Goal: Obtain resource: Download file/media

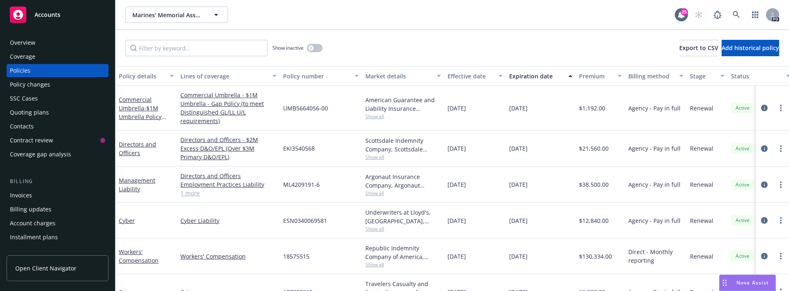
click at [743, 280] on span "Nova Assist" at bounding box center [752, 282] width 32 height 7
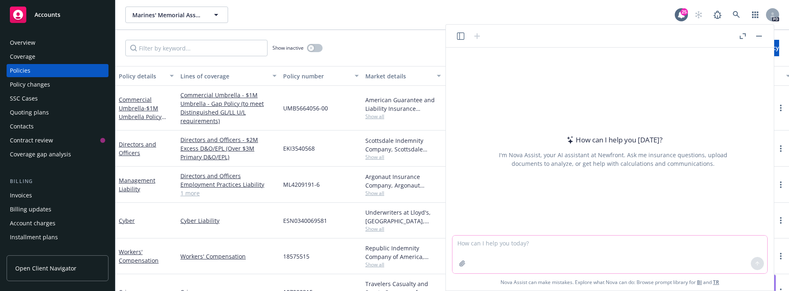
click at [602, 253] on textarea at bounding box center [609, 255] width 315 height 38
paste textarea "I'm applying for a Concelead Carry Weapon License. I need to have a sign form f…"
type textarea "I'm applying for a Concelead Carry Weapon License. I need to have a sign form f…"
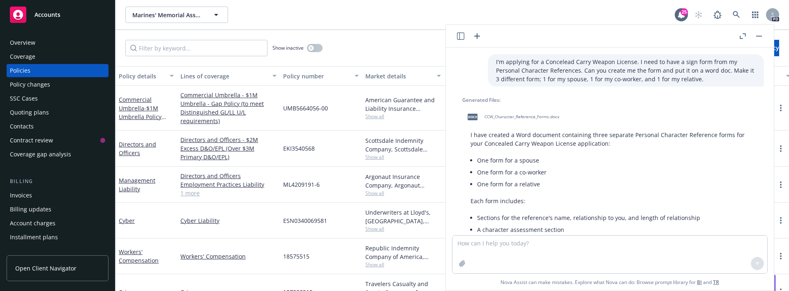
click at [534, 118] on span "CCW_Character_Reference_Forms.docx" at bounding box center [521, 116] width 75 height 5
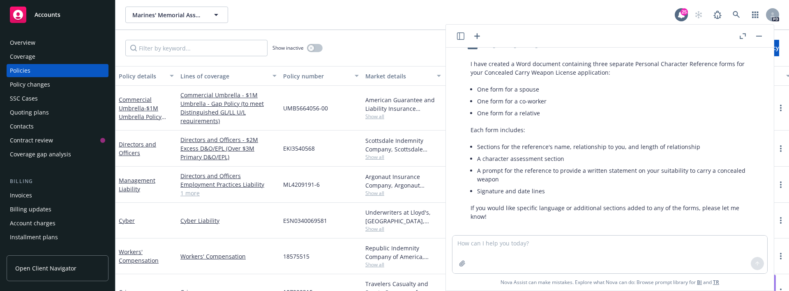
scroll to position [2, 0]
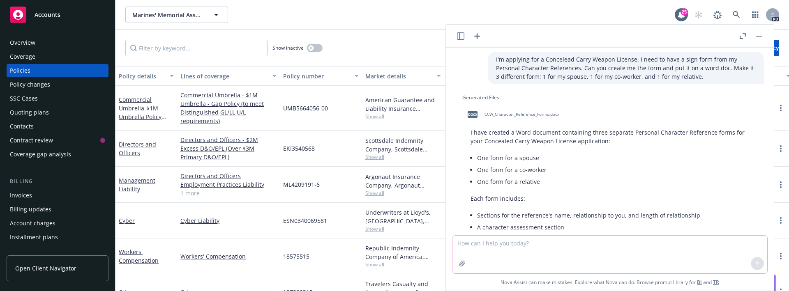
click at [520, 249] on textarea at bounding box center [609, 255] width 315 height 38
type textarea "m"
type textarea "make it only a generic pharagraph that only needs to be signed by the reference"
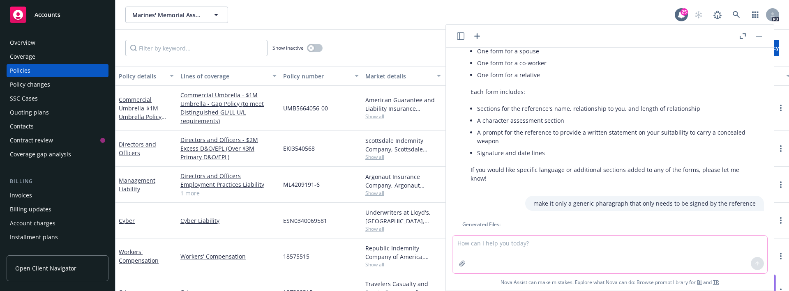
scroll to position [239, 0]
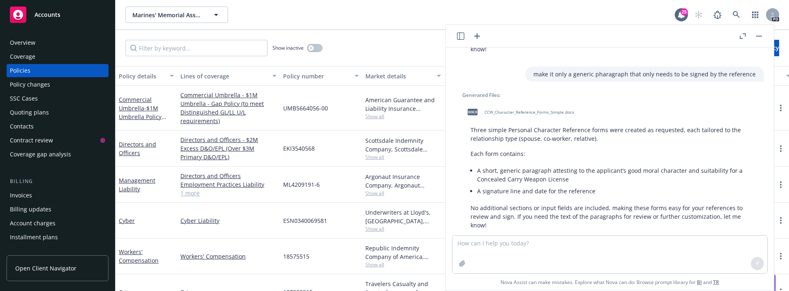
click at [525, 102] on div "docx CCW_Character_Reference_Forms_Simple.docx" at bounding box center [518, 112] width 113 height 21
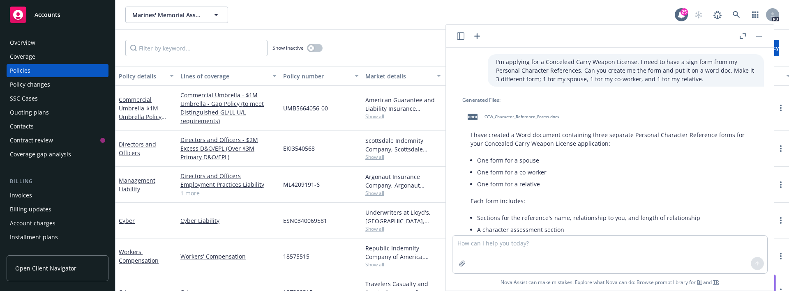
scroll to position [239, 0]
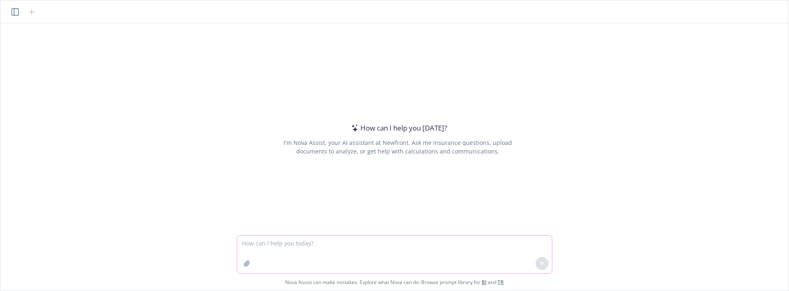
click at [290, 254] on textarea at bounding box center [394, 255] width 315 height 38
click at [291, 247] on textarea at bounding box center [394, 255] width 315 height 38
paste textarea "Third Party Coverage: Privacy & Network Security Liability Media Liability Firs…"
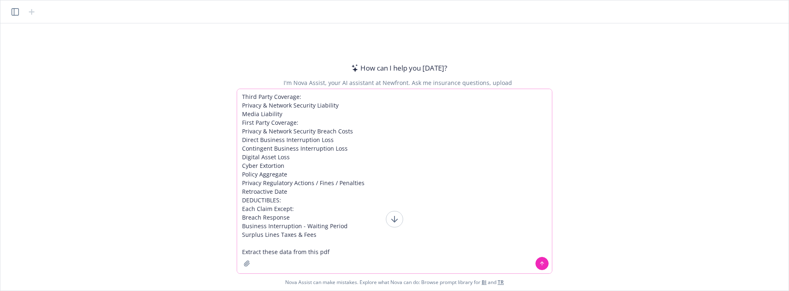
type textarea "Third Party Coverage: Privacy & Network Security Liability Media Liability Firs…"
click at [247, 262] on icon "button" at bounding box center [246, 263] width 5 height 5
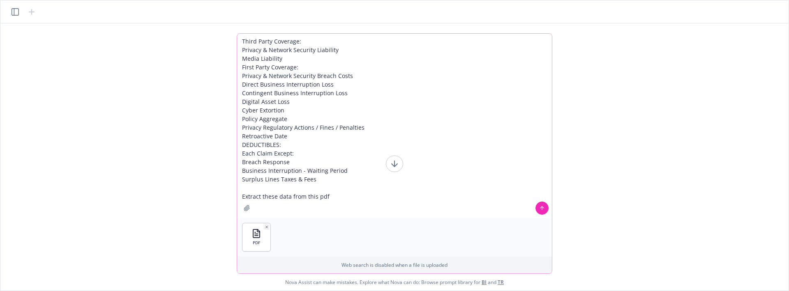
click at [540, 208] on icon at bounding box center [541, 208] width 3 height 2
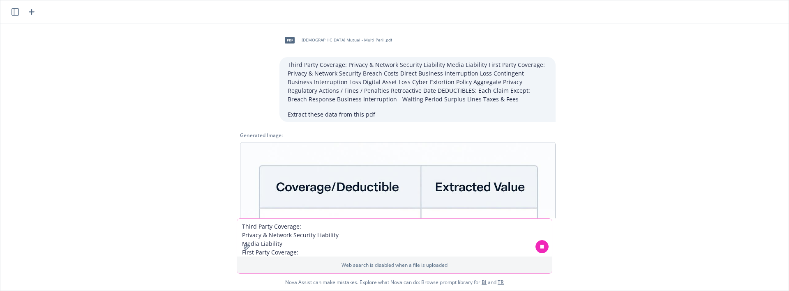
click at [544, 247] on icon at bounding box center [542, 247] width 6 height 6
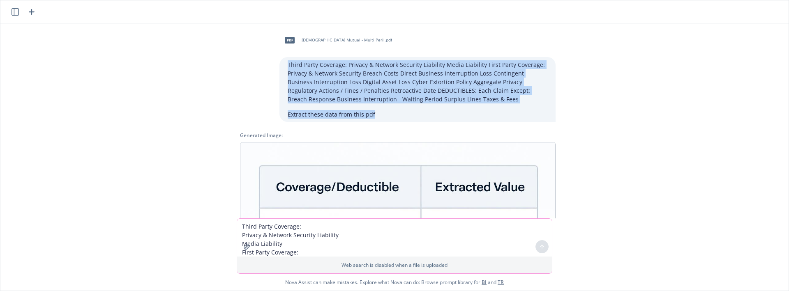
drag, startPoint x: 379, startPoint y: 116, endPoint x: 251, endPoint y: 59, distance: 140.2
click at [251, 59] on div "pdf Church Mutual - Multi Peril.pdf Third Party Coverage: Privacy & Network Sec…" at bounding box center [397, 76] width 329 height 92
copy div "Third Party Coverage: Privacy & Network Security Liability Media Liability Firs…"
click at [300, 228] on textarea "Third Party Coverage: Privacy & Network Security Liability Media Liability Firs…" at bounding box center [394, 238] width 315 height 38
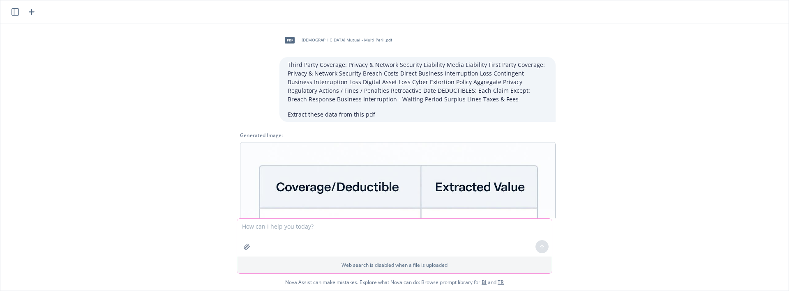
paste textarea "Third Party Coverage: Privacy & Network Security Liability Media Liability Firs…"
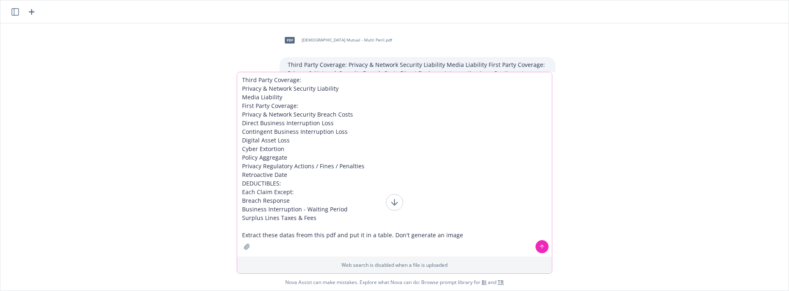
click at [303, 236] on textarea "Third Party Coverage: Privacy & Network Security Liability Media Liability Firs…" at bounding box center [394, 164] width 315 height 185
type textarea "Third Party Coverage: Privacy & Network Security Liability Media Liability Firs…"
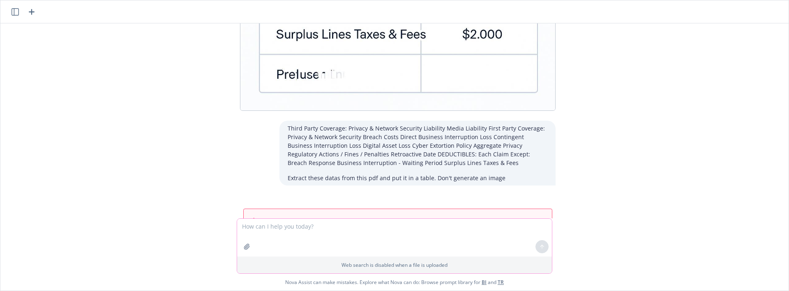
scroll to position [378, 0]
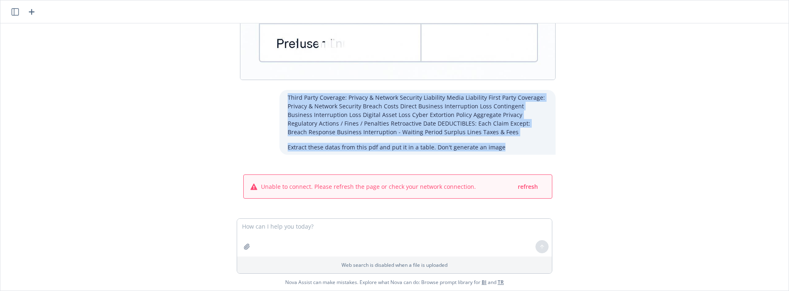
drag, startPoint x: 500, startPoint y: 150, endPoint x: 285, endPoint y: 98, distance: 220.8
click at [285, 98] on div "Third Party Coverage: Privacy & Network Security Liability Media Liability Firs…" at bounding box center [417, 122] width 276 height 65
copy div "Third Party Coverage: Privacy & Network Security Liability Media Liability Firs…"
click at [525, 189] on span "refresh" at bounding box center [528, 187] width 20 height 8
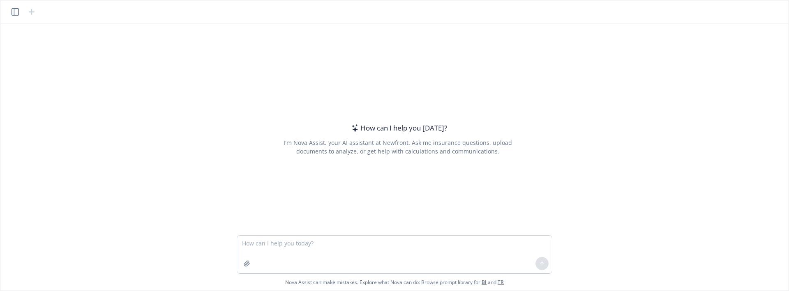
click at [371, 243] on textarea at bounding box center [394, 255] width 315 height 38
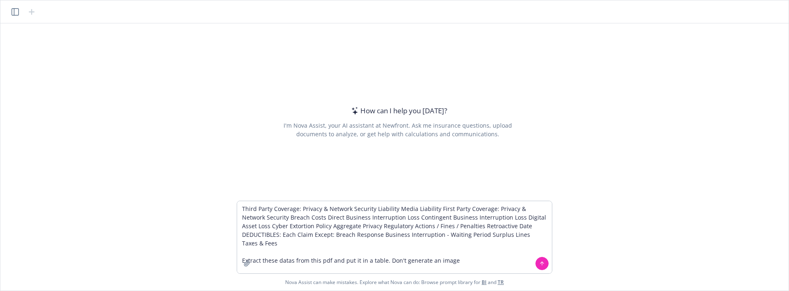
type textarea "Third Party Coverage: Privacy & Network Security Liability Media Liability Firs…"
click at [245, 265] on icon "button" at bounding box center [246, 263] width 5 height 5
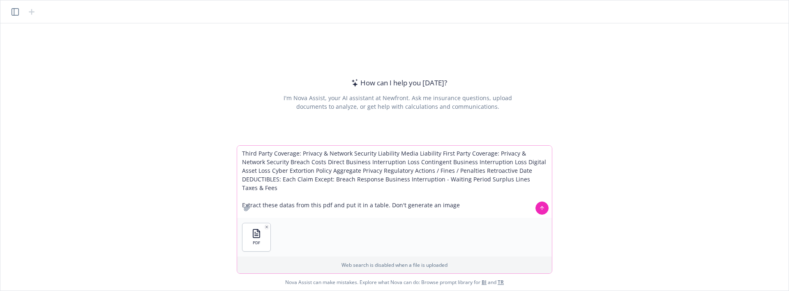
click at [538, 208] on button at bounding box center [541, 208] width 13 height 13
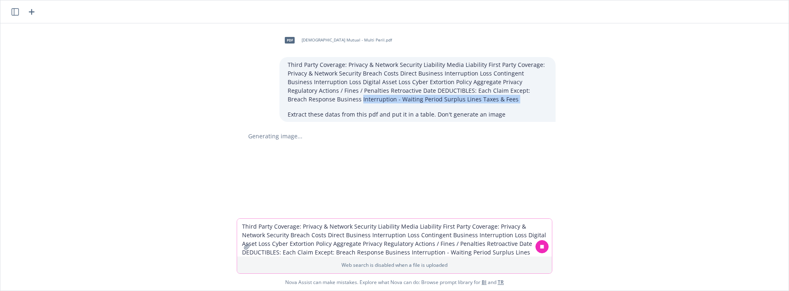
click at [270, 113] on div "pdf Church Mutual - Multi Peril.pdf Third Party Coverage: Privacy & Network Sec…" at bounding box center [395, 120] width 782 height 195
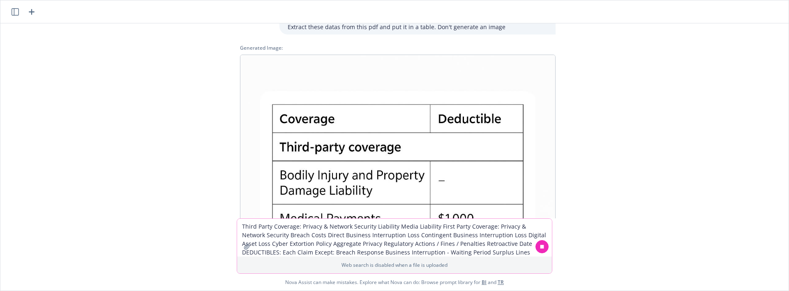
scroll to position [19, 0]
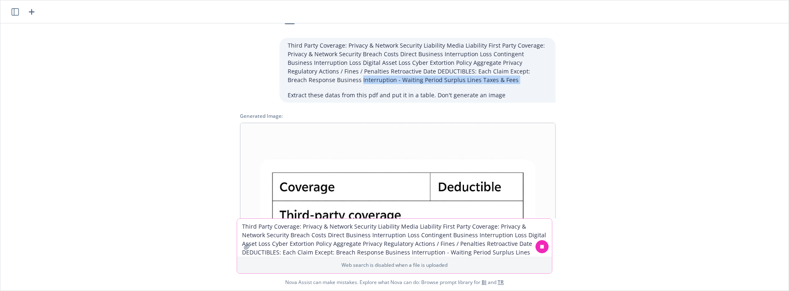
click at [520, 177] on img at bounding box center [398, 281] width 316 height 316
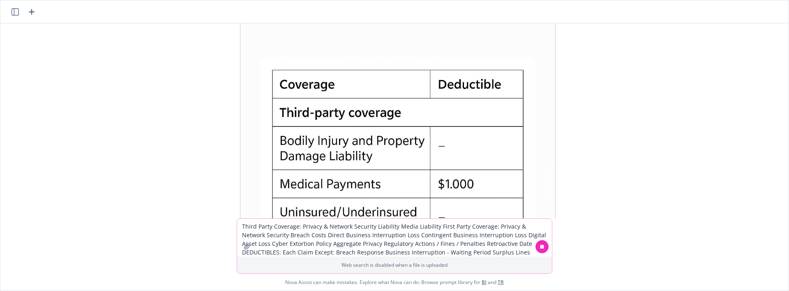
scroll to position [0, 0]
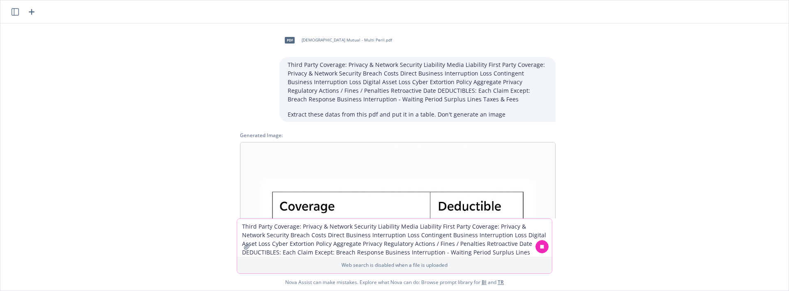
click at [450, 83] on p "Third Party Coverage: Privacy & Network Security Liability Media Liability Firs…" at bounding box center [418, 81] width 260 height 43
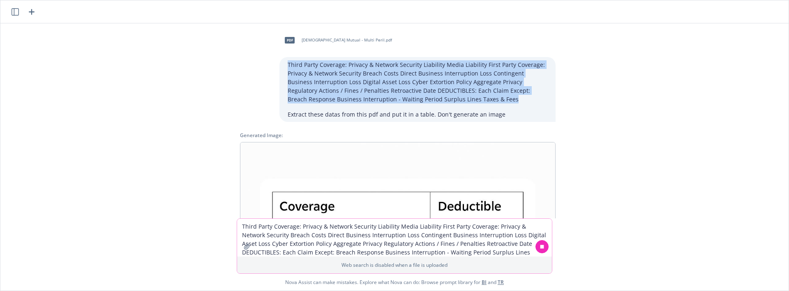
drag, startPoint x: 439, startPoint y: 98, endPoint x: 271, endPoint y: 66, distance: 171.1
click at [271, 66] on div "pdf Church Mutual - Multi Peril.pdf Third Party Coverage: Privacy & Network Sec…" at bounding box center [397, 76] width 329 height 92
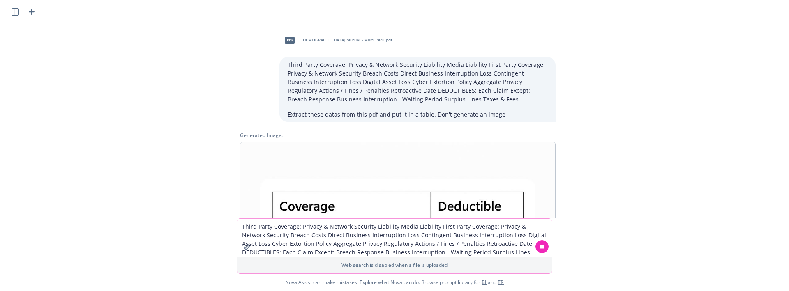
click at [344, 233] on textarea "Third Party Coverage: Privacy & Network Security Liability Media Liability Firs…" at bounding box center [394, 238] width 315 height 38
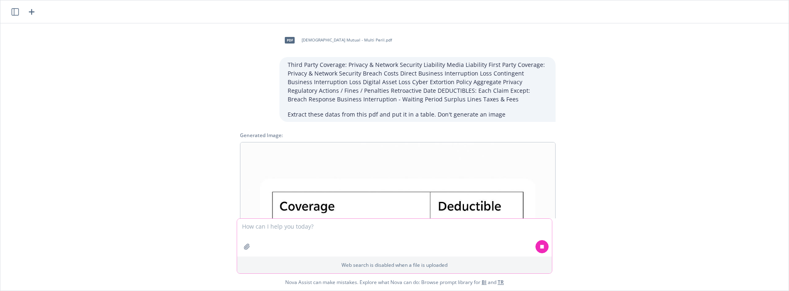
paste textarea "CYBER LIABILITY (Multi Peril) Third Party Coverage: Privacy & Network Security …"
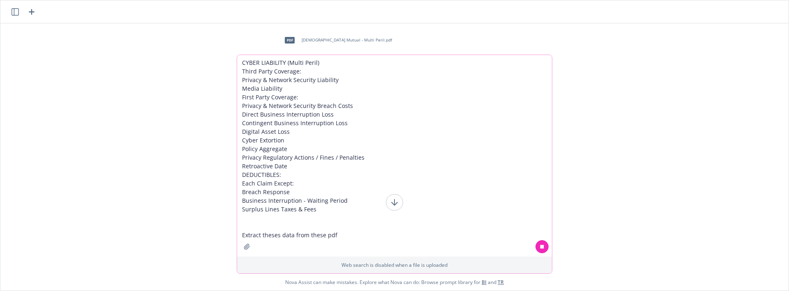
click at [244, 249] on icon "button" at bounding box center [247, 247] width 7 height 7
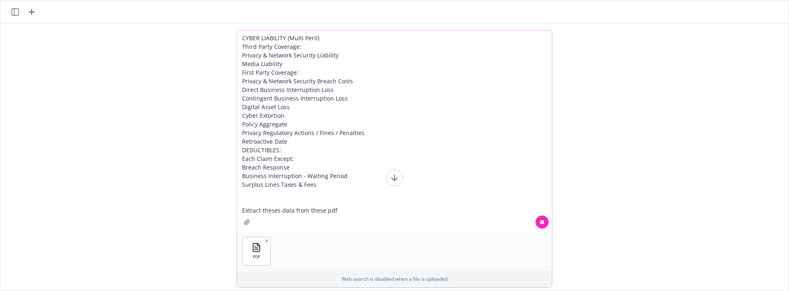
drag, startPoint x: 321, startPoint y: 37, endPoint x: 289, endPoint y: 37, distance: 31.2
click at [289, 37] on textarea "CYBER LIABILITY (Multi Peril) Third Party Coverage: Privacy & Network Security …" at bounding box center [394, 131] width 315 height 202
type textarea "CYBER LIABILITY Third Party Coverage: Privacy & Network Security Liability Medi…"
click at [540, 225] on icon at bounding box center [542, 222] width 6 height 6
click at [542, 224] on icon at bounding box center [542, 222] width 6 height 6
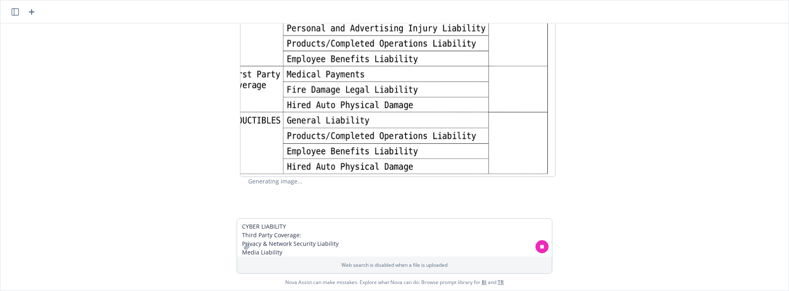
scroll to position [519, 0]
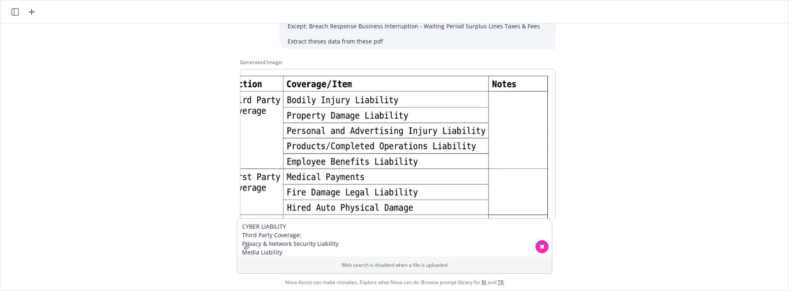
click at [526, 99] on img at bounding box center [398, 174] width 316 height 211
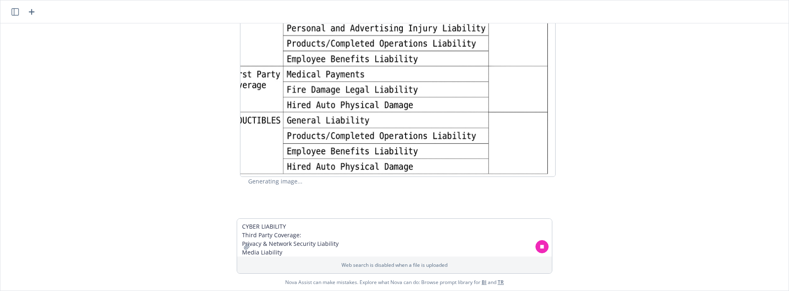
click at [543, 246] on icon at bounding box center [542, 247] width 4 height 4
click at [586, 203] on div "pdf Church Mutual - Multi Peril.pdf Third Party Coverage: Privacy & Network Sec…" at bounding box center [395, 120] width 782 height 195
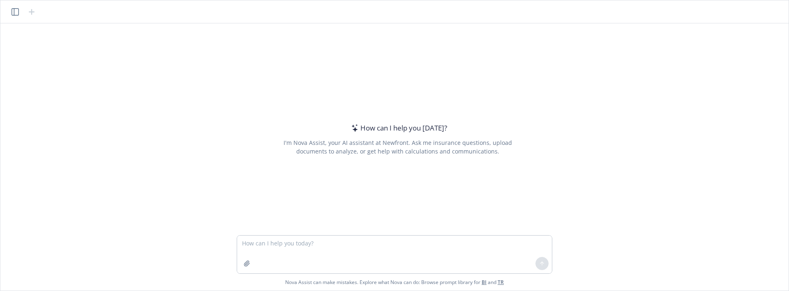
click at [401, 248] on textarea at bounding box center [394, 255] width 315 height 38
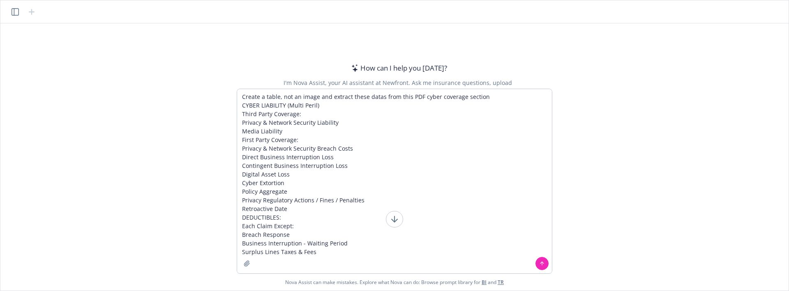
click at [496, 95] on textarea "Create a table, not an image and extract these datas from this PDF cyber covera…" at bounding box center [394, 181] width 315 height 185
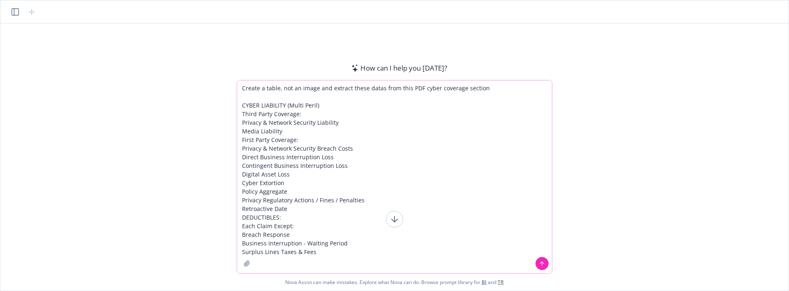
click at [247, 265] on icon "button" at bounding box center [247, 264] width 7 height 7
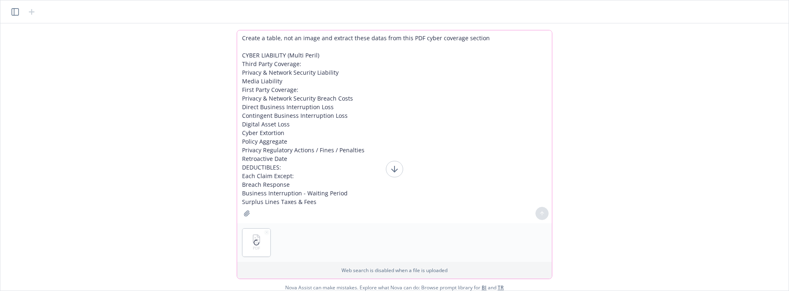
click at [286, 39] on textarea "Create a table, not an image and extract these datas from this PDF cyber covera…" at bounding box center [394, 126] width 315 height 193
type textarea "Create a table, NOT an image and extract these datas from this PDF cyber covera…"
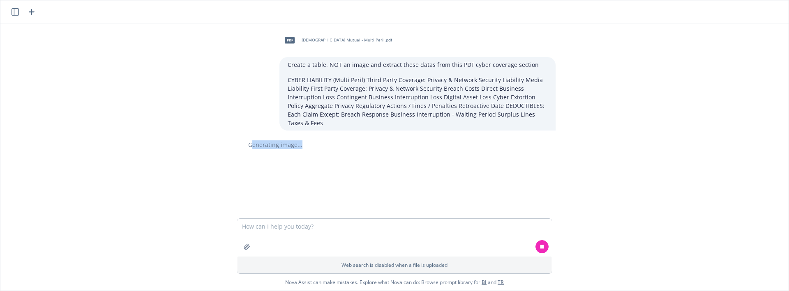
drag, startPoint x: 249, startPoint y: 149, endPoint x: 540, endPoint y: 165, distance: 291.4
click at [540, 165] on div "pdf Church Mutual - Multi Peril.pdf Create a table, NOT an image and extract th…" at bounding box center [395, 120] width 782 height 195
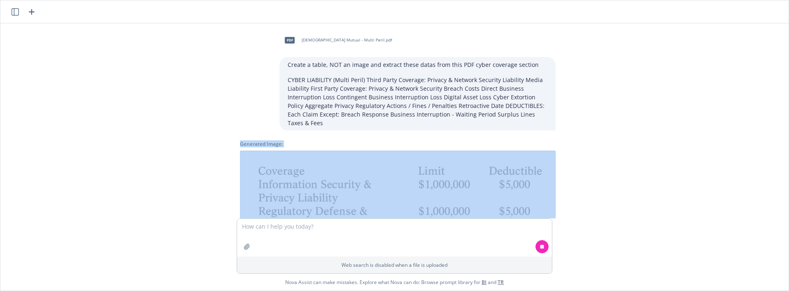
scroll to position [205, 0]
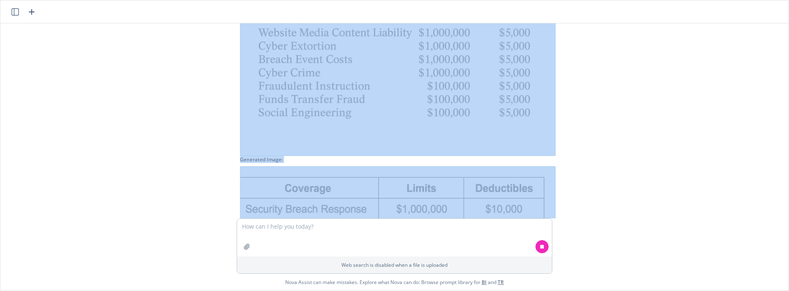
click at [607, 142] on div "pdf Church Mutual - Multi Peril.pdf Create a table, NOT an image and extract th…" at bounding box center [395, 120] width 782 height 195
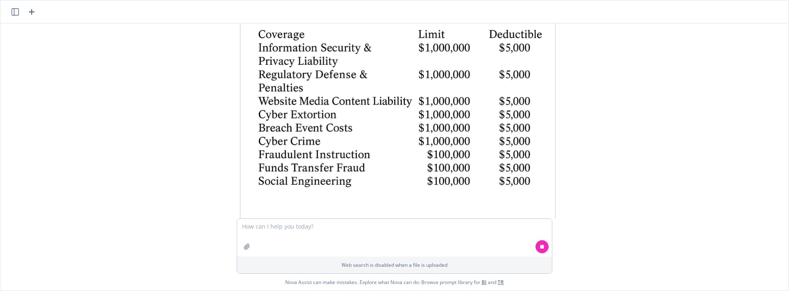
scroll to position [103, 0]
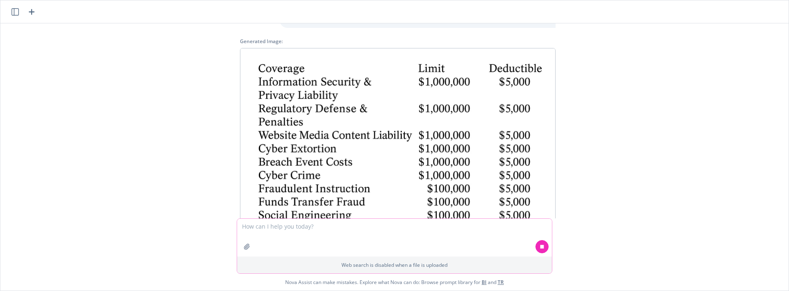
drag, startPoint x: 441, startPoint y: 128, endPoint x: 291, endPoint y: 227, distance: 180.7
click at [291, 227] on textarea at bounding box center [394, 238] width 315 height 38
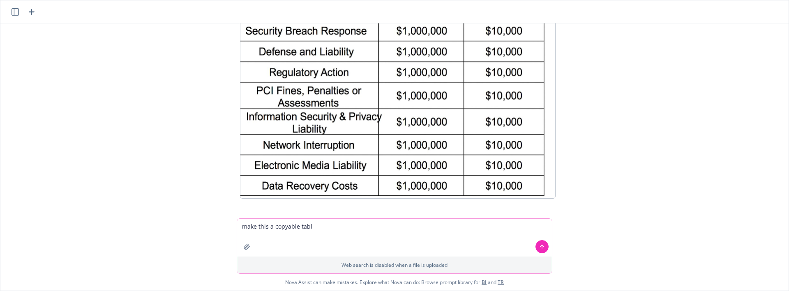
type textarea "make this a copyable table"
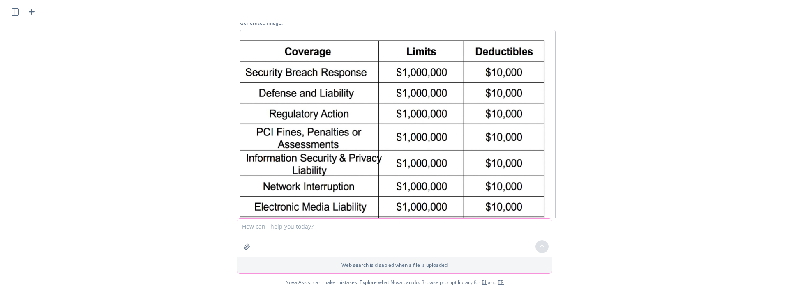
scroll to position [453, 0]
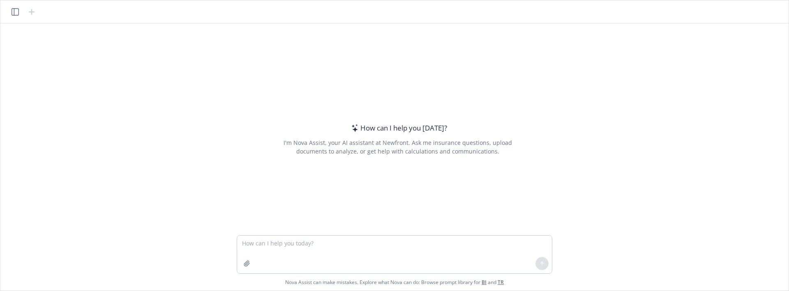
drag, startPoint x: 268, startPoint y: 142, endPoint x: 390, endPoint y: 284, distance: 187.4
click at [268, 142] on div "How can I help you today? I'm Nova Assist, your AI assistant at Newfront. Ask m…" at bounding box center [398, 139] width 316 height 153
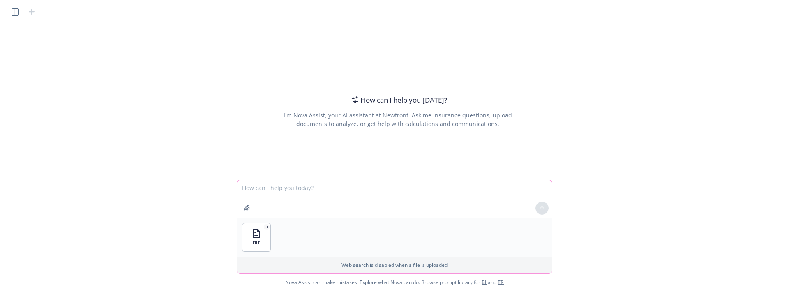
click at [298, 201] on textarea at bounding box center [394, 199] width 315 height 38
click at [300, 191] on textarea at bounding box center [394, 199] width 315 height 38
drag, startPoint x: 323, startPoint y: 188, endPoint x: 388, endPoint y: 201, distance: 66.5
click at [372, 197] on textarea "Summarize this sheet and put it in" at bounding box center [394, 199] width 315 height 38
type textarea "Summarize this sheet and put the coverage and put it in atable"
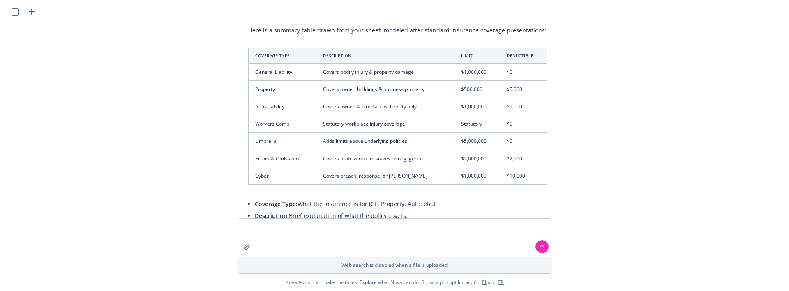
scroll to position [639, 0]
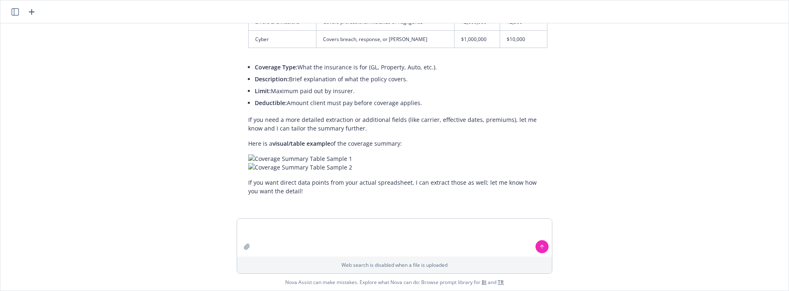
click at [176, 117] on div "xlsx Newfront Branded Proposal Source Document - SF Zen 8.11.25.xlsx Summarize …" at bounding box center [395, 120] width 782 height 195
click at [390, 239] on textarea at bounding box center [394, 238] width 315 height 38
click at [295, 228] on textarea "i need to ask my chracter reference to sign my form. Create" at bounding box center [394, 238] width 315 height 38
click at [385, 228] on textarea "i need to ask my character reference to sign my form. Create" at bounding box center [394, 238] width 315 height 38
click at [481, 227] on textarea "i need to ask my character reference to sign my form for my CCW application. Cr…" at bounding box center [394, 238] width 315 height 38
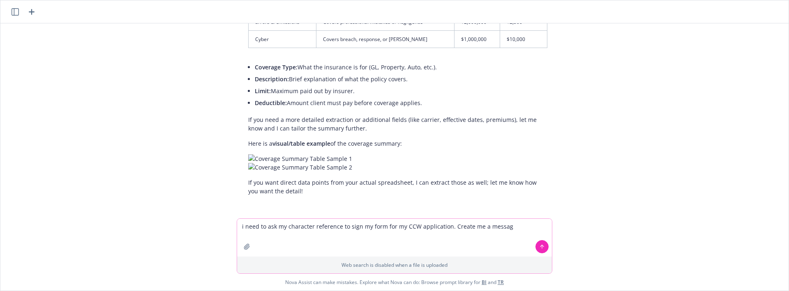
type textarea "i need to ask my character reference to sign my form for my CCW application. Cr…"
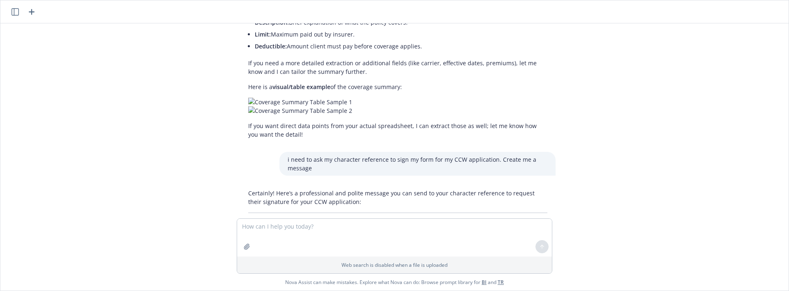
scroll to position [870, 0]
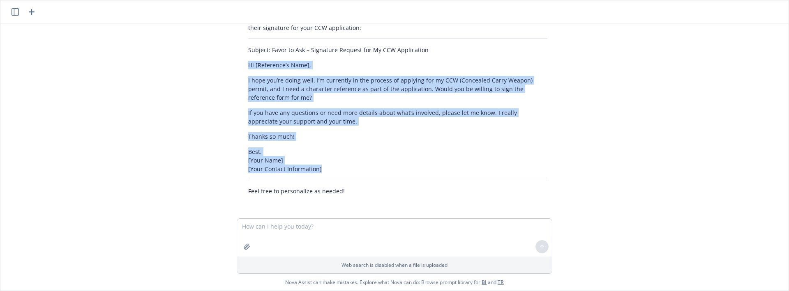
drag, startPoint x: 238, startPoint y: 62, endPoint x: 325, endPoint y: 175, distance: 142.6
click at [325, 175] on div "Certainly! Here’s a professional and polite message you can send to your charac…" at bounding box center [398, 105] width 316 height 187
copy div "Hi [Reference’s Name], I hope you’re doing well. I’m currently in the process o…"
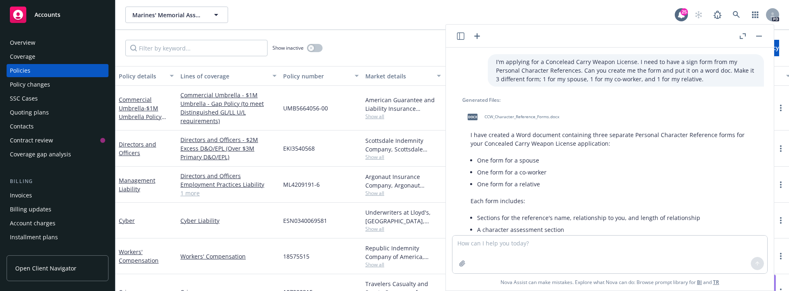
scroll to position [239, 0]
